Goal: Information Seeking & Learning: Learn about a topic

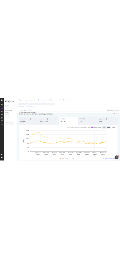
scroll to position [25, 0]
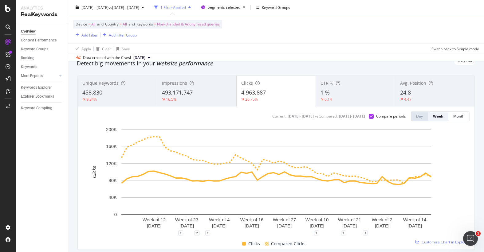
click at [445, 89] on div "24.8" at bounding box center [435, 93] width 70 height 8
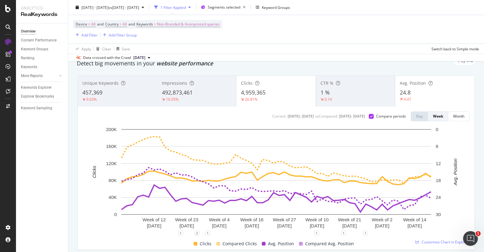
click at [169, 76] on div "Impressions 492,873,461 16.55%" at bounding box center [196, 91] width 79 height 31
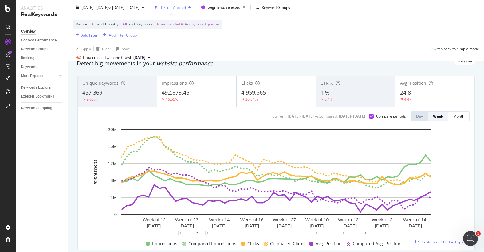
click at [251, 93] on span "4,959,365" at bounding box center [253, 92] width 25 height 7
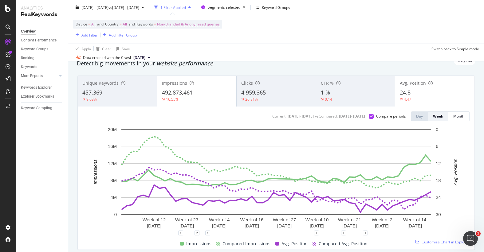
click at [200, 94] on div "492,873,461" at bounding box center [197, 93] width 70 height 8
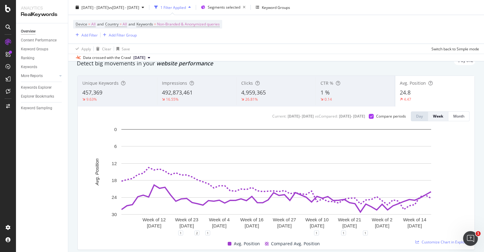
click at [267, 86] on div "Clicks 4,959,365 26.81%" at bounding box center [275, 91] width 79 height 28
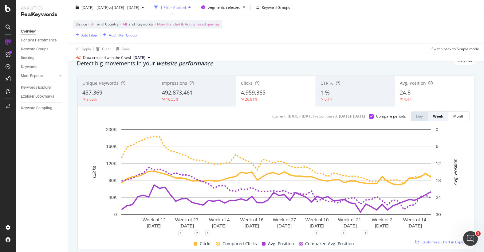
click at [432, 89] on div "24.8" at bounding box center [435, 93] width 70 height 8
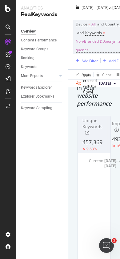
scroll to position [25, 0]
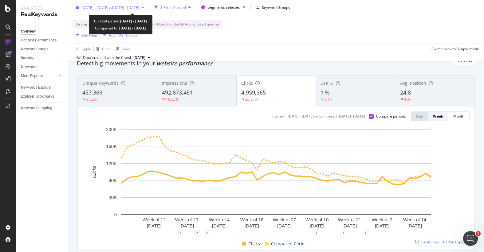
click at [103, 7] on span "[DATE] - [DATE]" at bounding box center [94, 7] width 27 height 5
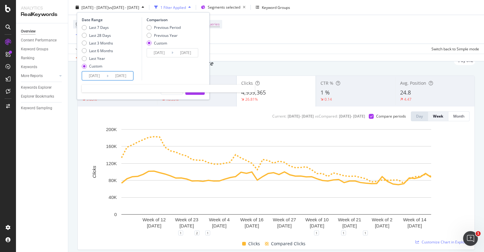
click at [100, 74] on input "[DATE]" at bounding box center [94, 76] width 25 height 9
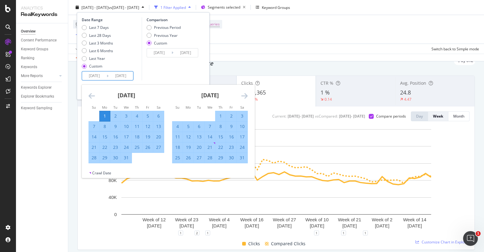
click at [94, 77] on input "[DATE]" at bounding box center [94, 76] width 25 height 9
click at [92, 77] on input "[DATE]" at bounding box center [94, 76] width 25 height 9
click at [245, 94] on icon "Move forward to switch to the next month." at bounding box center [244, 95] width 6 height 7
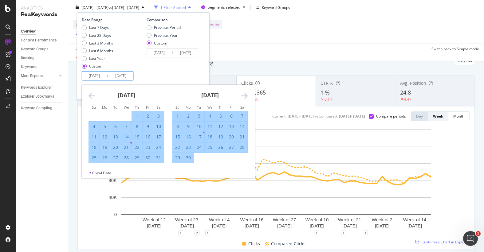
click at [245, 94] on icon "Move forward to switch to the next month." at bounding box center [244, 95] width 6 height 7
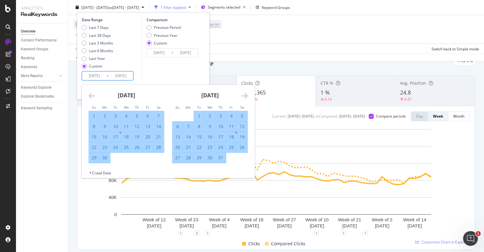
click at [245, 94] on icon "Move forward to switch to the next month." at bounding box center [244, 95] width 6 height 7
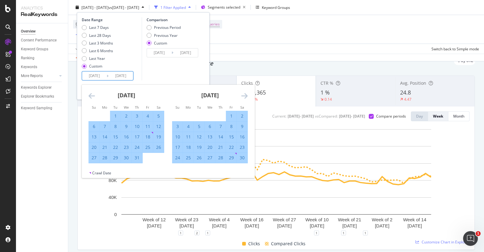
click at [245, 94] on icon "Move forward to switch to the next month." at bounding box center [244, 95] width 6 height 7
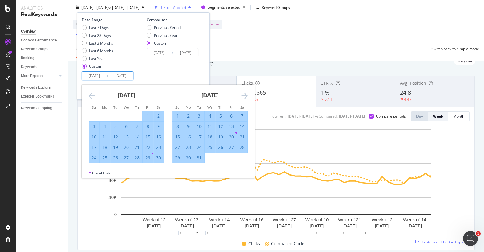
click at [245, 94] on icon "Move forward to switch to the next month." at bounding box center [244, 95] width 6 height 7
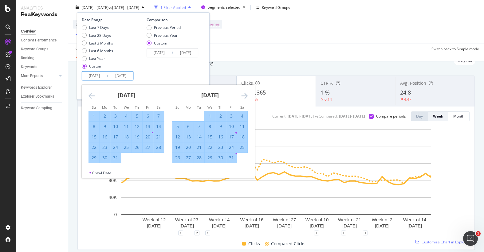
click at [245, 94] on icon "Move forward to switch to the next month." at bounding box center [244, 95] width 6 height 7
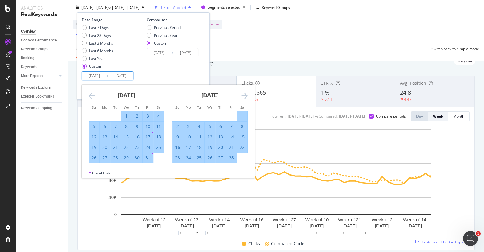
click at [245, 94] on icon "Move forward to switch to the next month." at bounding box center [244, 95] width 6 height 7
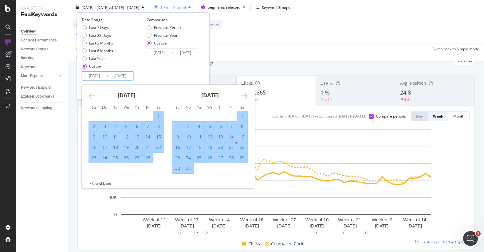
click at [245, 94] on icon "Move forward to switch to the next month." at bounding box center [244, 95] width 6 height 7
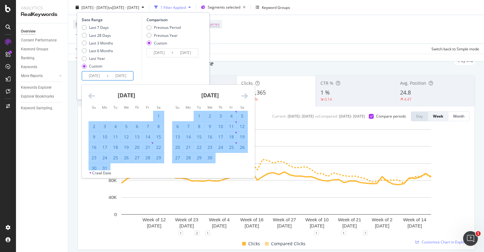
click at [96, 126] on div "2" at bounding box center [94, 126] width 10 height 6
type input "[DATE]"
click at [161, 54] on input "[DATE]" at bounding box center [159, 53] width 25 height 9
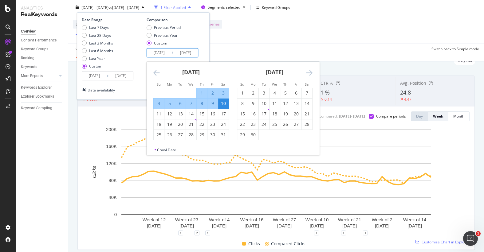
click at [154, 71] on icon "Move backward to switch to the previous month." at bounding box center [156, 72] width 6 height 7
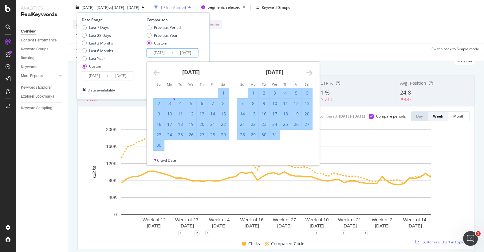
click at [154, 71] on icon "Move backward to switch to the previous month." at bounding box center [156, 72] width 6 height 7
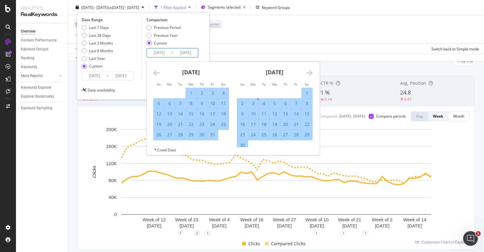
click at [154, 71] on icon "Move backward to switch to the previous month." at bounding box center [156, 72] width 6 height 7
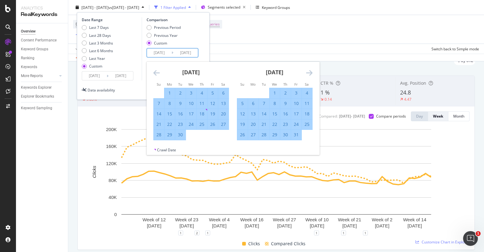
click at [154, 71] on icon "Move backward to switch to the previous month." at bounding box center [156, 72] width 6 height 7
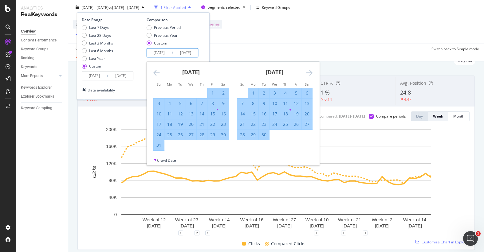
click at [160, 102] on div "3" at bounding box center [159, 103] width 10 height 6
type input "[DATE]"
click at [196, 36] on div "Previous Period Previous Year Custom" at bounding box center [173, 36] width 53 height 23
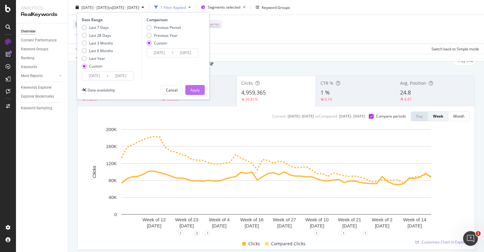
click at [196, 92] on div "Apply" at bounding box center [195, 89] width 10 height 5
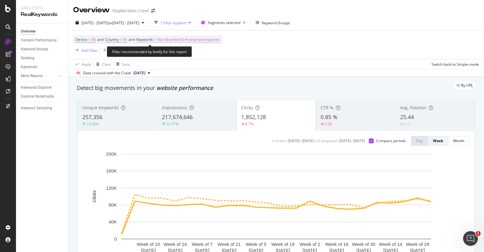
click at [174, 41] on span "Non-Branded & Anonymized queries" at bounding box center [188, 39] width 63 height 9
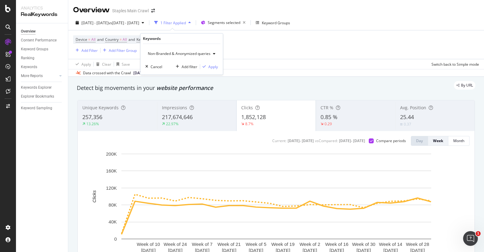
click at [181, 50] on div "Non-Branded & Anonymized queries" at bounding box center [181, 53] width 72 height 9
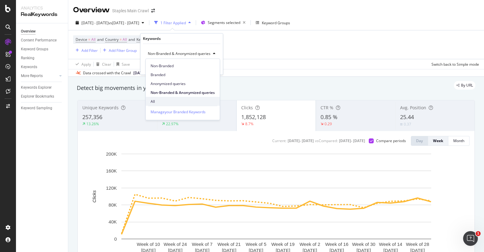
click at [163, 97] on div "All" at bounding box center [183, 101] width 74 height 9
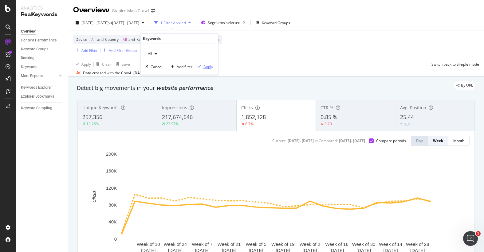
click at [208, 68] on div "Apply" at bounding box center [208, 66] width 10 height 5
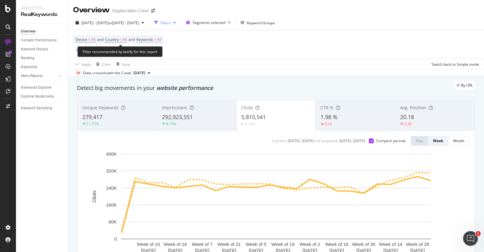
click at [161, 40] on span "All" at bounding box center [159, 39] width 4 height 9
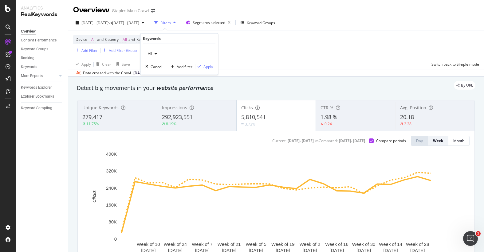
click at [155, 55] on icon "button" at bounding box center [156, 54] width 2 height 4
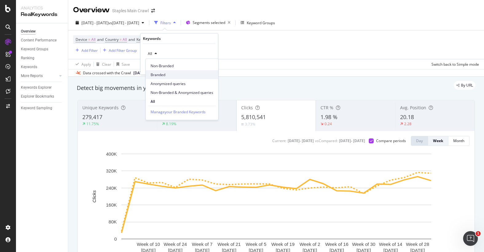
click at [156, 72] on span "Branded" at bounding box center [182, 75] width 63 height 6
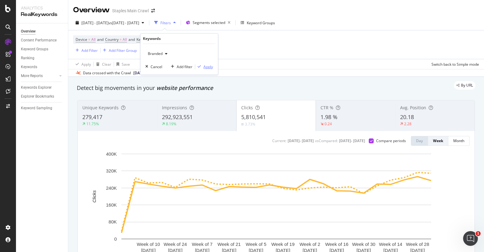
click at [211, 66] on div "Apply" at bounding box center [208, 66] width 10 height 5
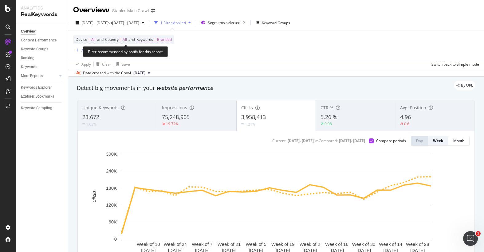
click at [171, 40] on span "Branded" at bounding box center [164, 39] width 15 height 9
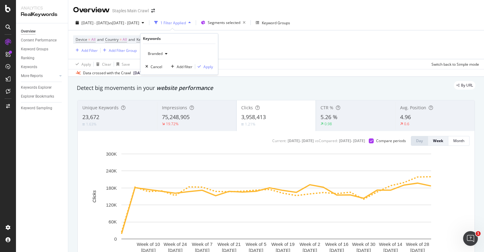
click at [164, 52] on div "button" at bounding box center [166, 54] width 7 height 4
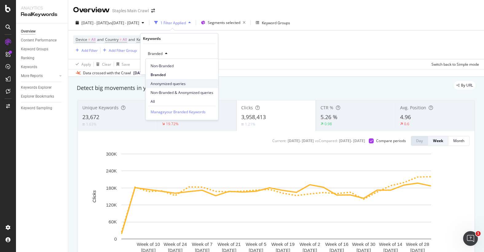
click at [168, 84] on span "Anonymized queries" at bounding box center [182, 84] width 63 height 6
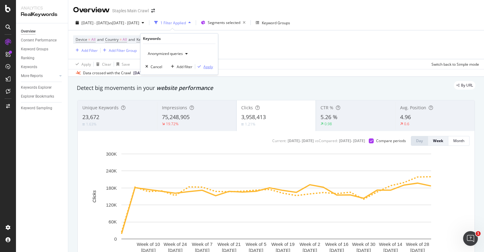
click at [207, 67] on div "Apply" at bounding box center [208, 66] width 10 height 5
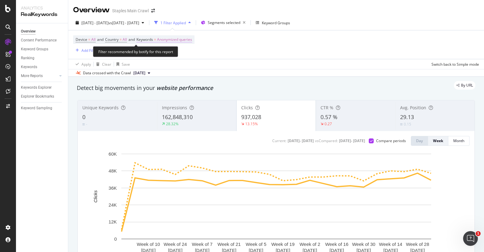
click at [183, 40] on span "Anonymized queries" at bounding box center [174, 39] width 35 height 9
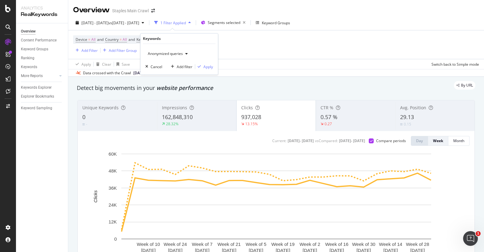
click at [172, 54] on span "Anonymized queries" at bounding box center [163, 53] width 37 height 5
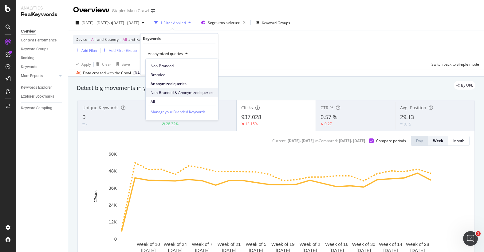
click at [168, 88] on div "Non-Branded & Anonymized queries" at bounding box center [182, 92] width 72 height 9
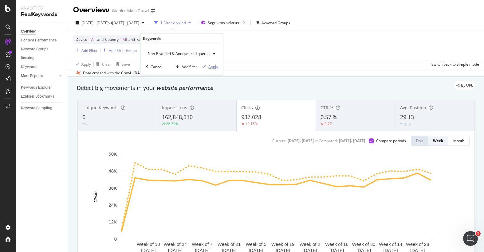
click at [206, 64] on div "Apply" at bounding box center [209, 67] width 18 height 6
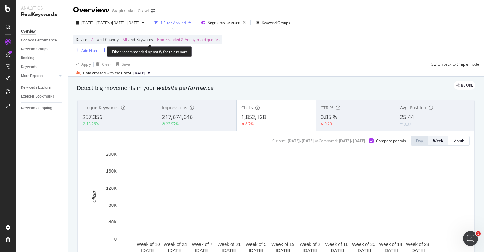
click at [200, 39] on span "Non-Branded & Anonymized queries" at bounding box center [188, 39] width 63 height 9
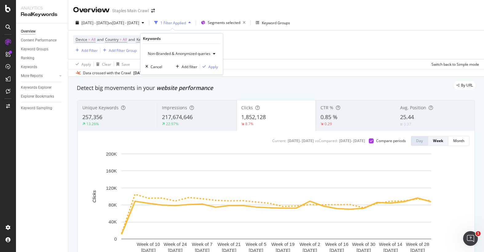
click at [192, 52] on span "Non-Branded & Anonymized queries" at bounding box center [177, 53] width 65 height 5
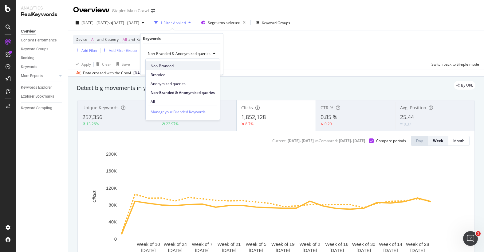
click at [177, 64] on span "Non-Branded" at bounding box center [183, 66] width 64 height 6
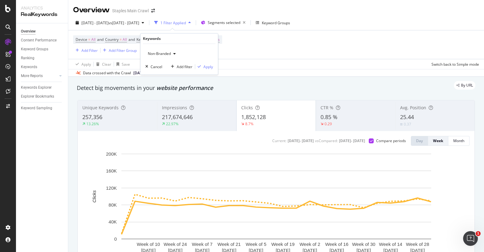
click at [207, 63] on div "Non-Branded Cancel Add filter Apply" at bounding box center [178, 59] width 77 height 31
click at [208, 67] on div "Apply" at bounding box center [208, 66] width 10 height 5
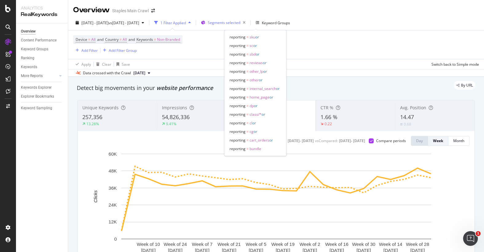
click at [240, 20] on span "Segments selected" at bounding box center [224, 22] width 33 height 5
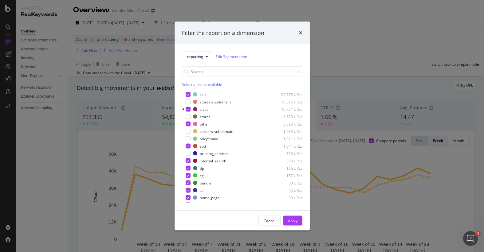
click at [188, 83] on div "Select all data available" at bounding box center [242, 84] width 120 height 5
click at [188, 83] on div "Unselect all data available" at bounding box center [242, 84] width 120 height 5
click at [187, 103] on div "modal" at bounding box center [188, 102] width 5 height 5
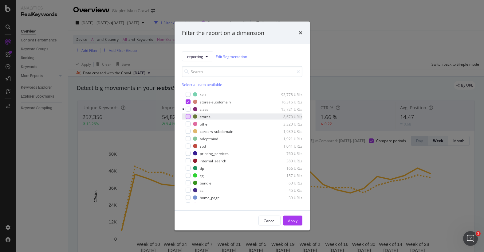
click at [187, 116] on div "modal" at bounding box center [188, 116] width 5 height 5
click at [293, 221] on div "Apply" at bounding box center [293, 220] width 10 height 5
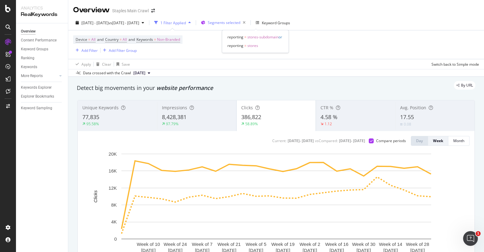
click at [248, 26] on div "Segments selected" at bounding box center [228, 22] width 40 height 9
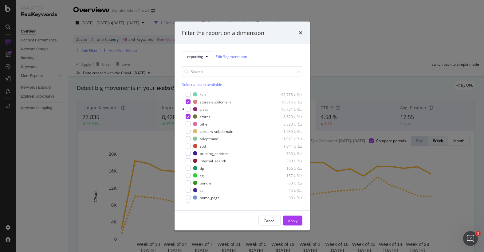
click at [191, 85] on div "Select all data available" at bounding box center [242, 84] width 120 height 5
click at [191, 85] on div "Unselect all data available" at bounding box center [242, 84] width 120 height 5
click at [191, 154] on div "printing_services 760 URLs" at bounding box center [242, 154] width 120 height 6
click at [300, 224] on button "Apply" at bounding box center [292, 221] width 19 height 10
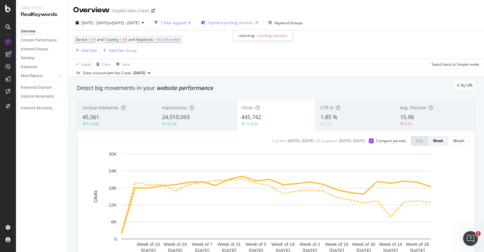
click at [253, 22] on span "Segment: printing_services" at bounding box center [230, 22] width 45 height 5
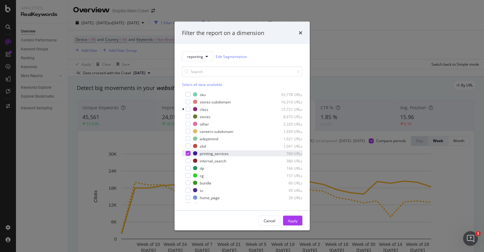
click at [187, 154] on icon "modal" at bounding box center [187, 153] width 3 height 3
click at [194, 82] on div "Select all data available" at bounding box center [242, 84] width 120 height 5
click at [194, 82] on div "Unselect all data available" at bounding box center [242, 84] width 120 height 5
click at [194, 82] on div "Select all data available" at bounding box center [242, 84] width 120 height 5
click at [194, 82] on div "Unselect all data available" at bounding box center [242, 84] width 120 height 5
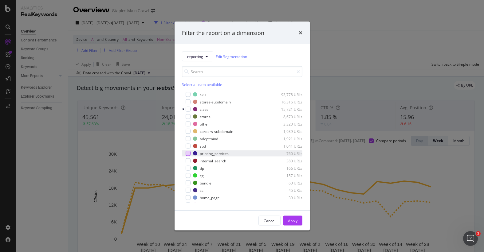
click at [194, 82] on div "Select all data available" at bounding box center [242, 84] width 120 height 5
click at [188, 101] on icon "modal" at bounding box center [187, 101] width 3 height 3
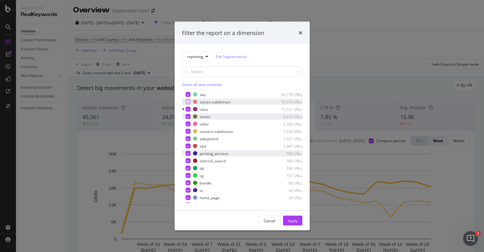
click at [187, 119] on div "modal" at bounding box center [188, 116] width 5 height 5
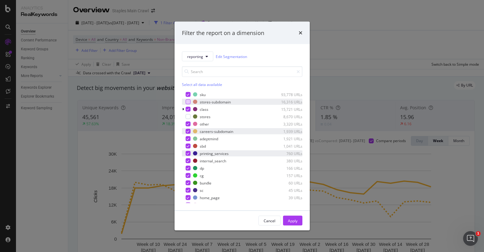
click at [186, 131] on div "modal" at bounding box center [188, 131] width 5 height 5
click at [188, 155] on icon "modal" at bounding box center [187, 153] width 3 height 3
click at [291, 220] on div "Apply" at bounding box center [293, 220] width 10 height 5
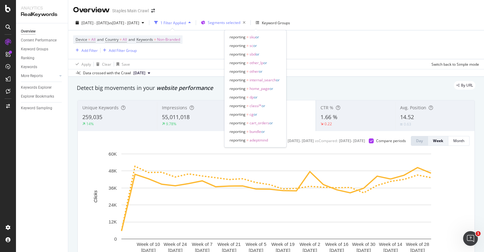
click at [240, 23] on span "Segments selected" at bounding box center [224, 22] width 33 height 5
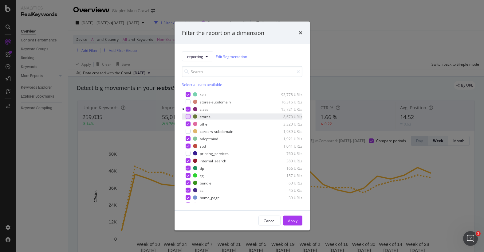
click at [188, 117] on div "modal" at bounding box center [188, 116] width 5 height 5
click at [187, 154] on div "modal" at bounding box center [188, 153] width 5 height 5
click at [292, 223] on div "Apply" at bounding box center [293, 220] width 10 height 9
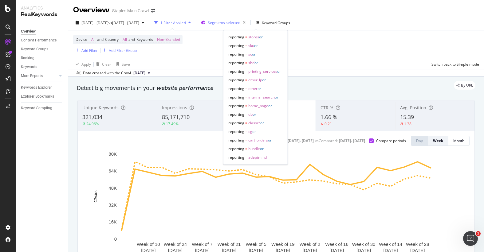
click at [240, 24] on span "Segments selected" at bounding box center [224, 22] width 33 height 5
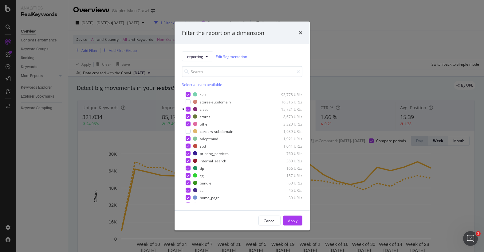
click at [193, 84] on div "Select all data available" at bounding box center [242, 84] width 120 height 5
click at [192, 86] on div "Unselect all data available" at bounding box center [242, 84] width 120 height 5
click at [190, 100] on div "stores-subdomain 16,316 URLs" at bounding box center [242, 102] width 120 height 6
click at [294, 221] on div "Apply" at bounding box center [293, 220] width 10 height 5
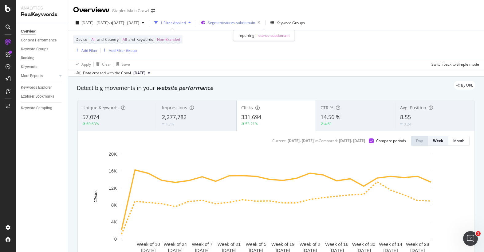
click at [253, 23] on span "Segment: stores-subdomain" at bounding box center [231, 22] width 47 height 5
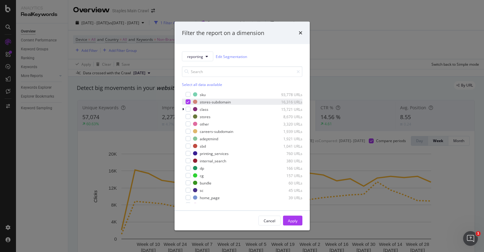
click at [188, 100] on div "modal" at bounding box center [188, 102] width 5 height 5
click at [188, 117] on div "modal" at bounding box center [188, 116] width 5 height 5
click at [297, 218] on button "Apply" at bounding box center [292, 221] width 19 height 10
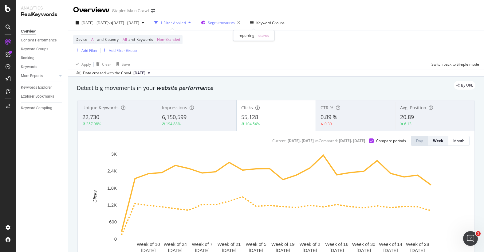
click at [235, 21] on span "Segment: stores" at bounding box center [221, 22] width 27 height 5
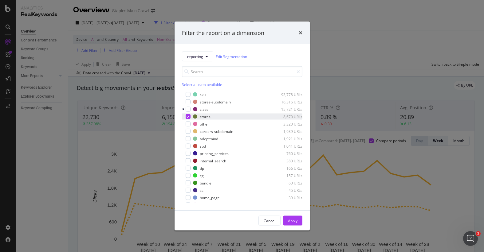
click at [187, 116] on icon "modal" at bounding box center [187, 116] width 3 height 3
click at [190, 132] on div "modal" at bounding box center [188, 131] width 5 height 5
click at [291, 218] on div "Apply" at bounding box center [293, 220] width 10 height 5
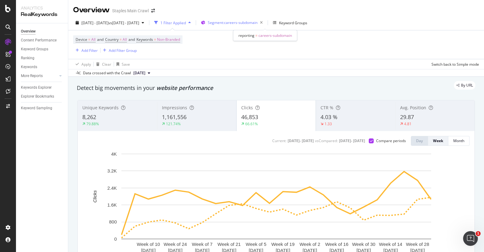
click at [254, 21] on span "Segment: careers-subdomain" at bounding box center [233, 22] width 50 height 5
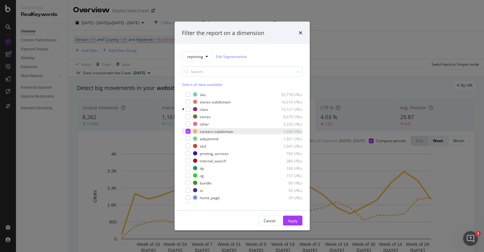
click at [187, 130] on icon "modal" at bounding box center [187, 131] width 3 height 3
click at [197, 84] on div "Select all data available" at bounding box center [242, 84] width 120 height 5
click at [187, 102] on icon "modal" at bounding box center [187, 101] width 3 height 3
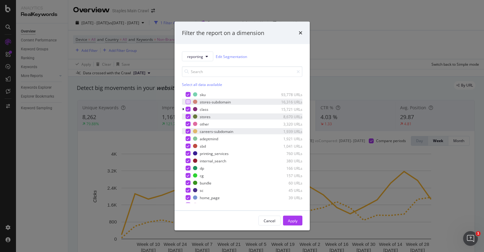
click at [187, 117] on icon "modal" at bounding box center [187, 116] width 3 height 3
click at [188, 131] on icon "modal" at bounding box center [187, 131] width 3 height 3
click at [187, 155] on icon "modal" at bounding box center [187, 153] width 3 height 3
click at [187, 155] on div "modal" at bounding box center [188, 153] width 5 height 5
click at [290, 220] on div "Apply" at bounding box center [293, 220] width 10 height 5
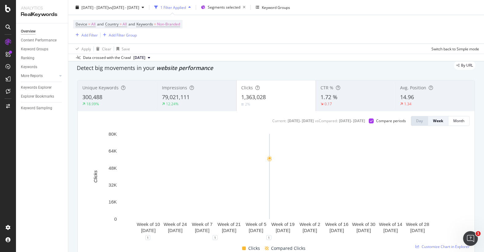
scroll to position [24, 0]
